Goal: Transaction & Acquisition: Purchase product/service

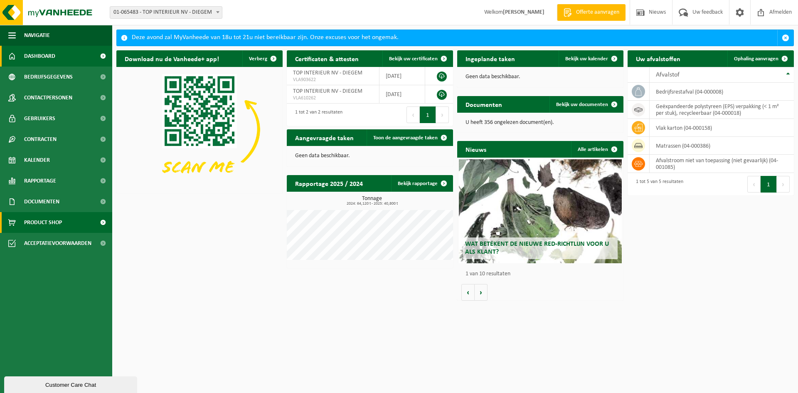
click at [56, 217] on span "Product Shop" at bounding box center [43, 222] width 38 height 21
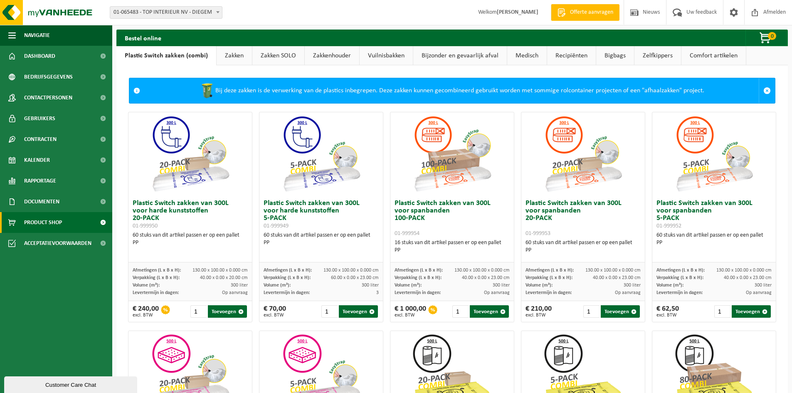
click at [279, 54] on link "Zakken SOLO" at bounding box center [278, 55] width 52 height 19
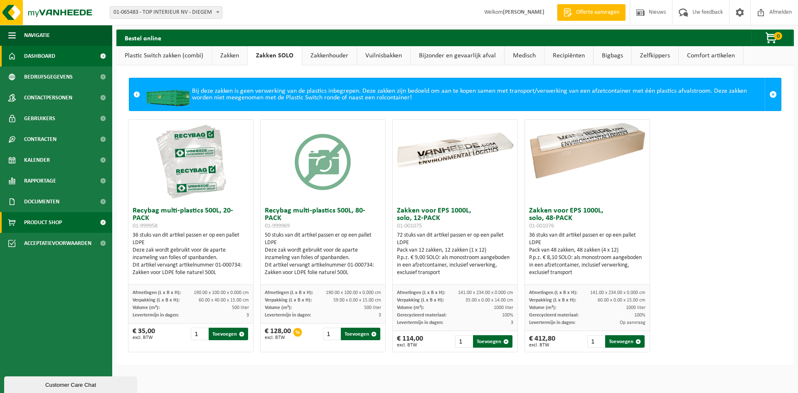
click at [40, 56] on span "Dashboard" at bounding box center [39, 56] width 31 height 21
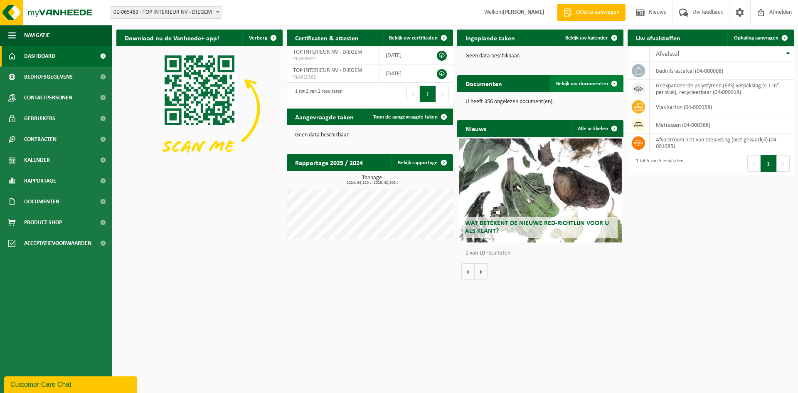
click at [579, 85] on span "Bekijk uw documenten" at bounding box center [582, 83] width 52 height 5
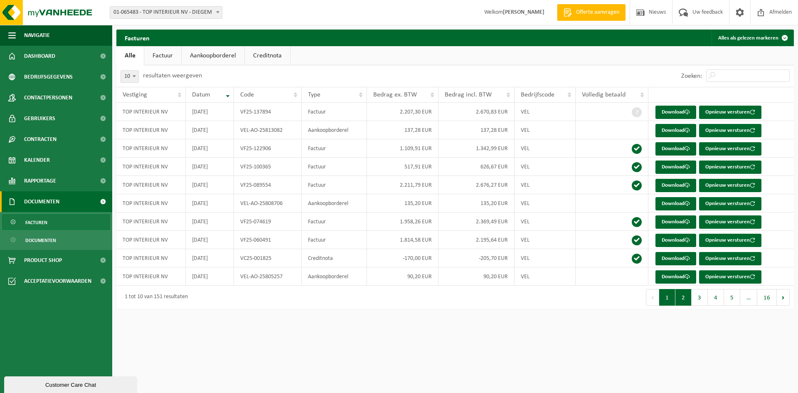
click at [684, 300] on button "2" at bounding box center [684, 297] width 16 height 17
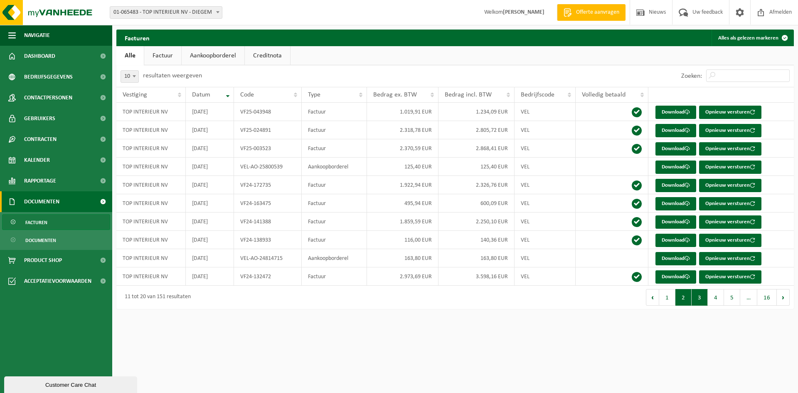
click at [702, 298] on button "3" at bounding box center [700, 297] width 16 height 17
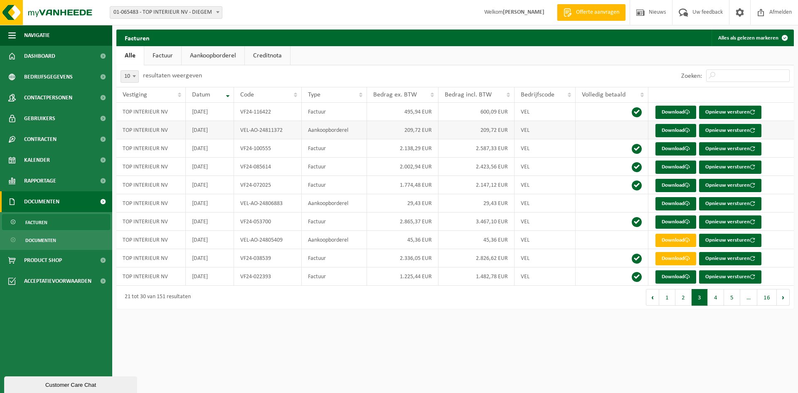
click at [321, 136] on td "Aankoopborderel" at bounding box center [334, 130] width 65 height 18
click at [330, 111] on td "Factuur" at bounding box center [334, 112] width 65 height 18
click at [145, 114] on td "TOP INTERIEUR NV" at bounding box center [150, 112] width 69 height 18
click at [489, 115] on td "600,09 EUR" at bounding box center [477, 112] width 76 height 18
click at [680, 111] on link "Download" at bounding box center [676, 112] width 41 height 13
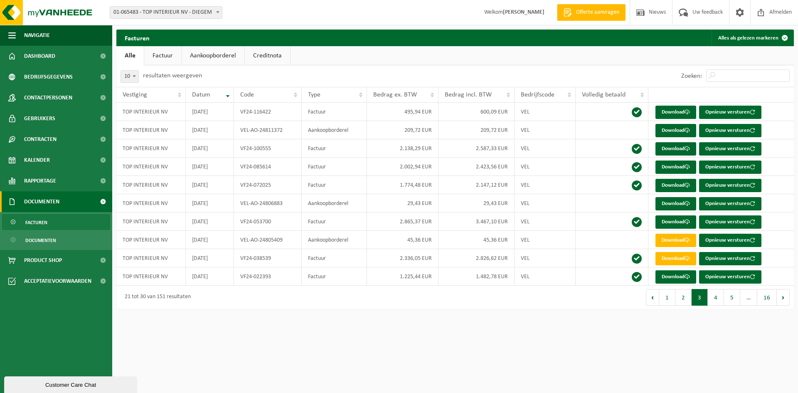
click at [212, 52] on link "Aankoopborderel" at bounding box center [213, 55] width 63 height 19
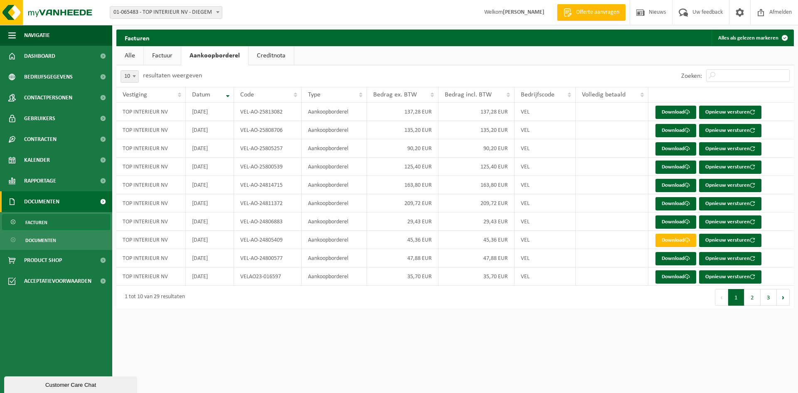
click at [159, 55] on link "Factuur" at bounding box center [162, 55] width 37 height 19
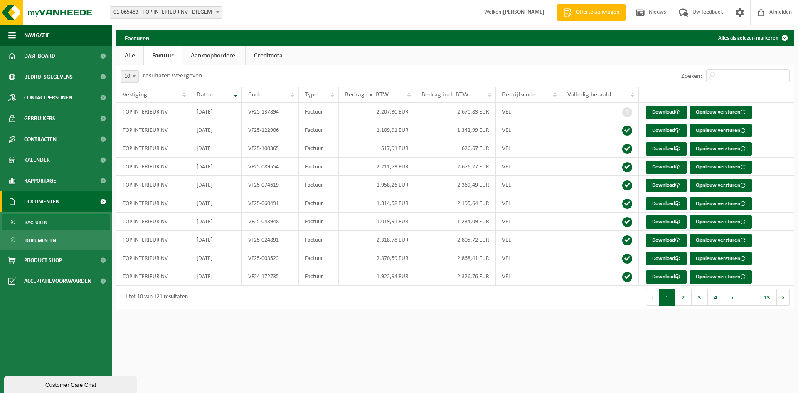
click at [51, 202] on span "Documenten" at bounding box center [41, 201] width 35 height 21
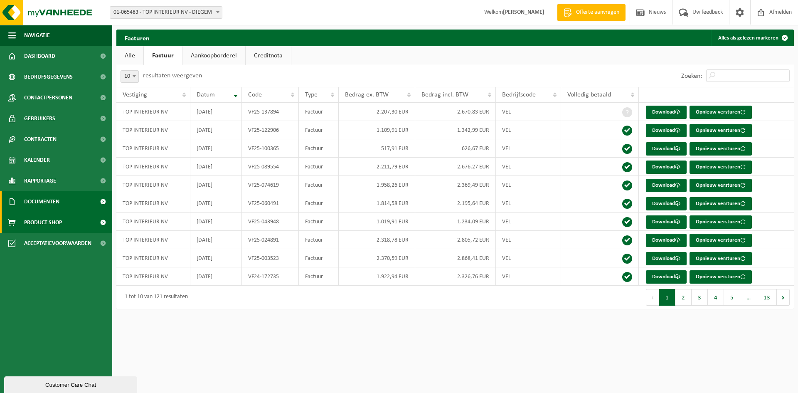
click at [47, 225] on span "Product Shop" at bounding box center [43, 222] width 38 height 21
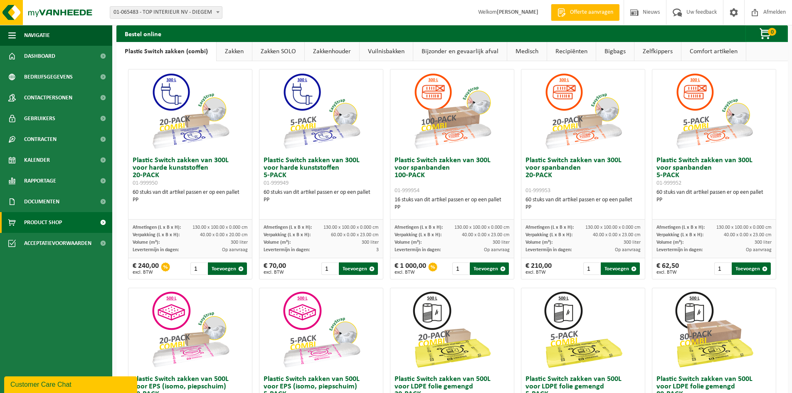
scroll to position [42, 0]
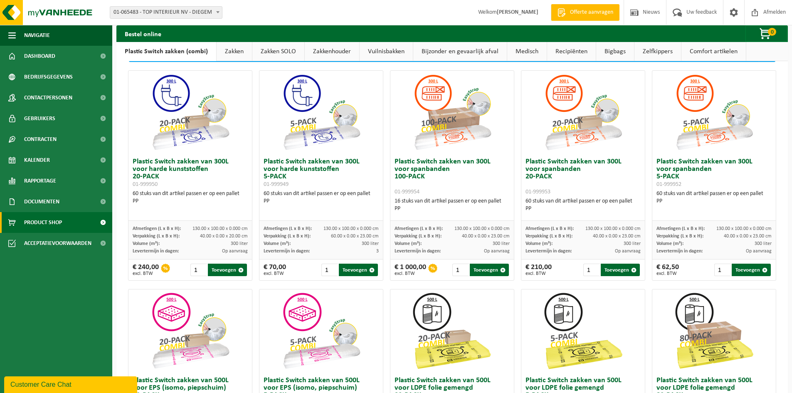
click at [232, 54] on link "Zakken" at bounding box center [234, 51] width 35 height 19
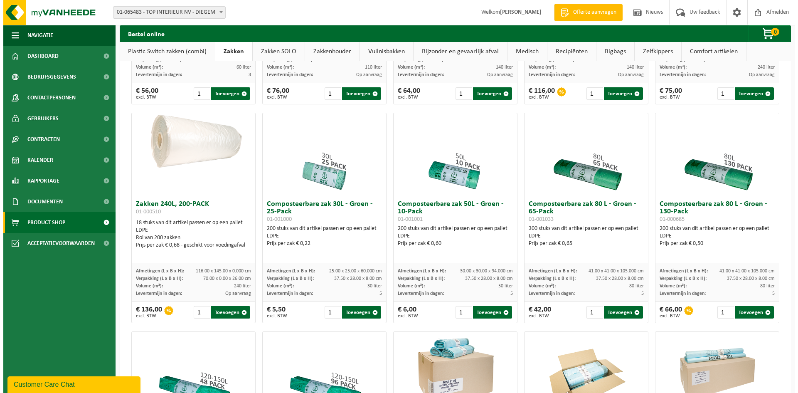
scroll to position [0, 0]
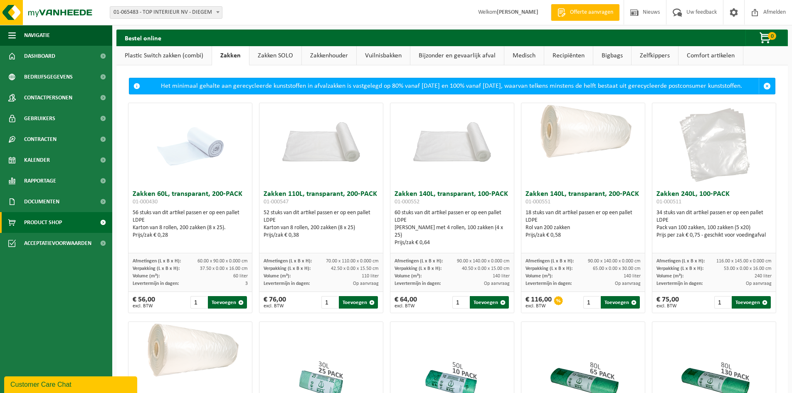
click at [280, 53] on link "Zakken SOLO" at bounding box center [275, 55] width 52 height 19
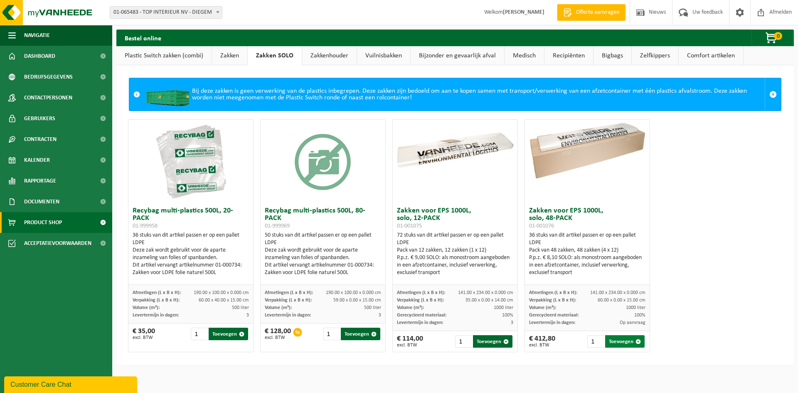
click at [618, 338] on button "Toevoegen" at bounding box center [625, 341] width 40 height 12
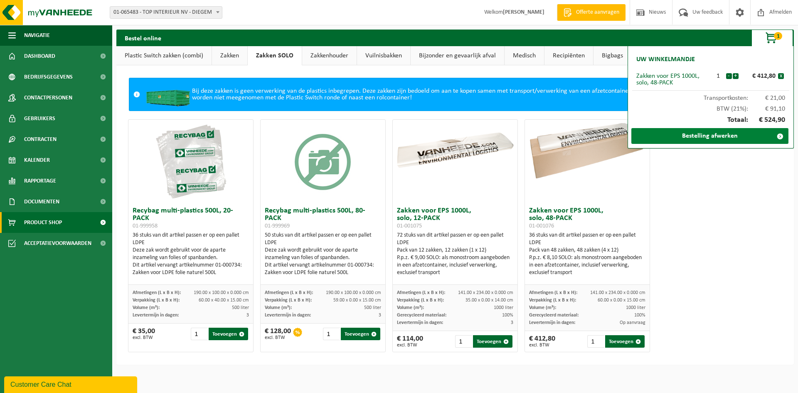
click at [719, 133] on link "Bestelling afwerken" at bounding box center [710, 136] width 157 height 16
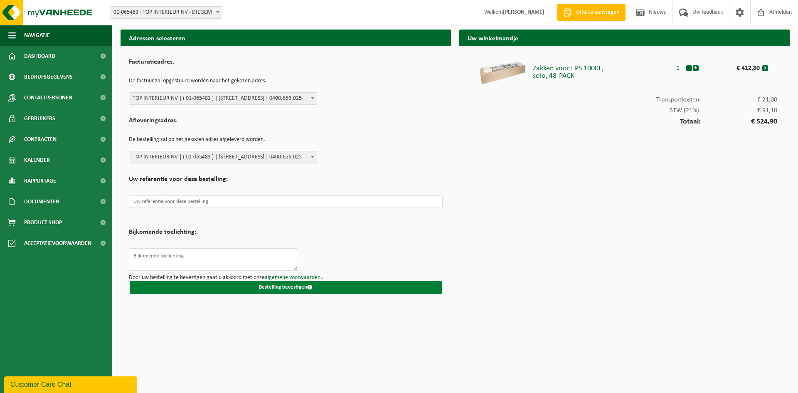
click at [275, 287] on button "Bestelling bevestigen" at bounding box center [286, 287] width 312 height 13
